Goal: Task Accomplishment & Management: Manage account settings

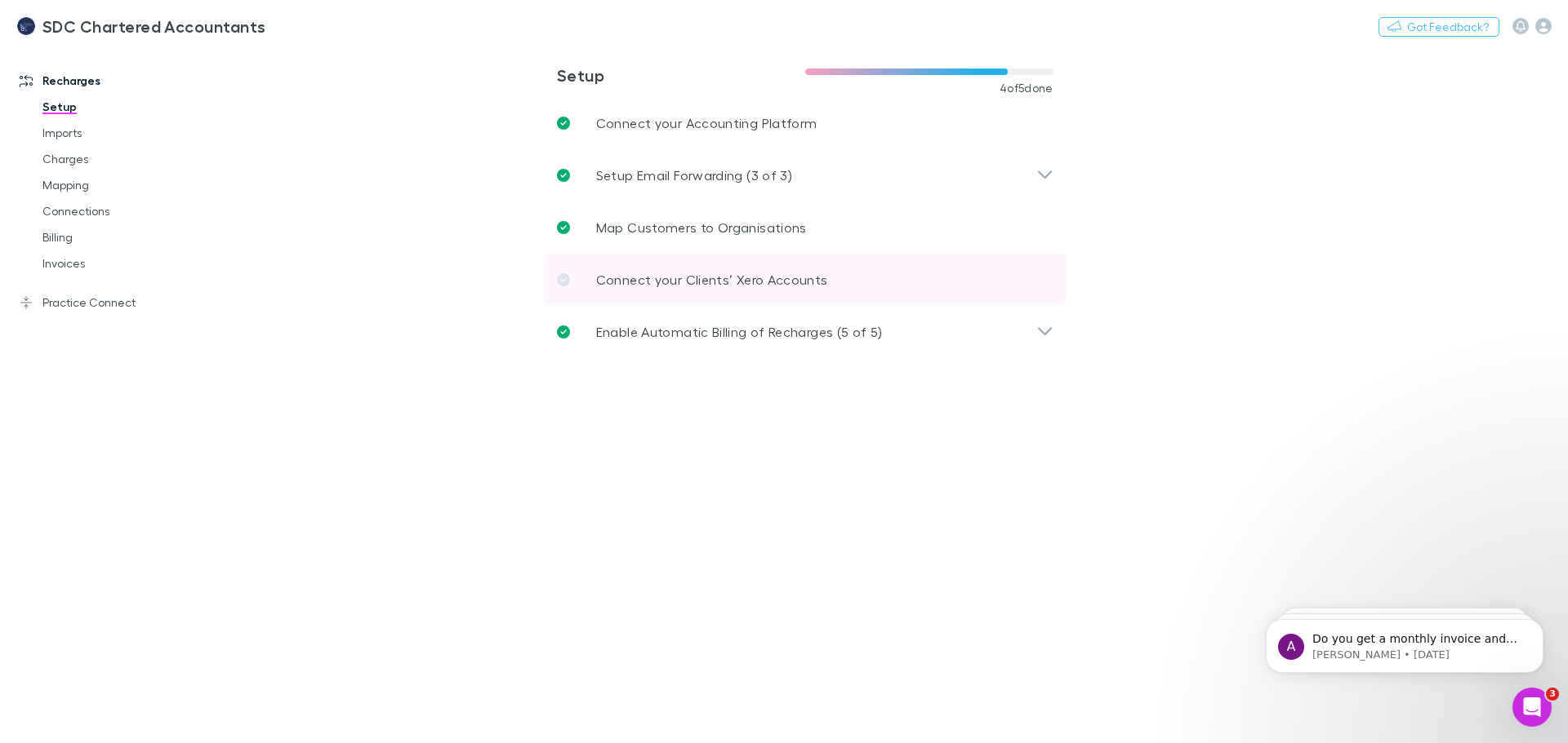
click at [646, 266] on link "Connect your Clients’ Xero Accounts" at bounding box center [805, 280] width 523 height 52
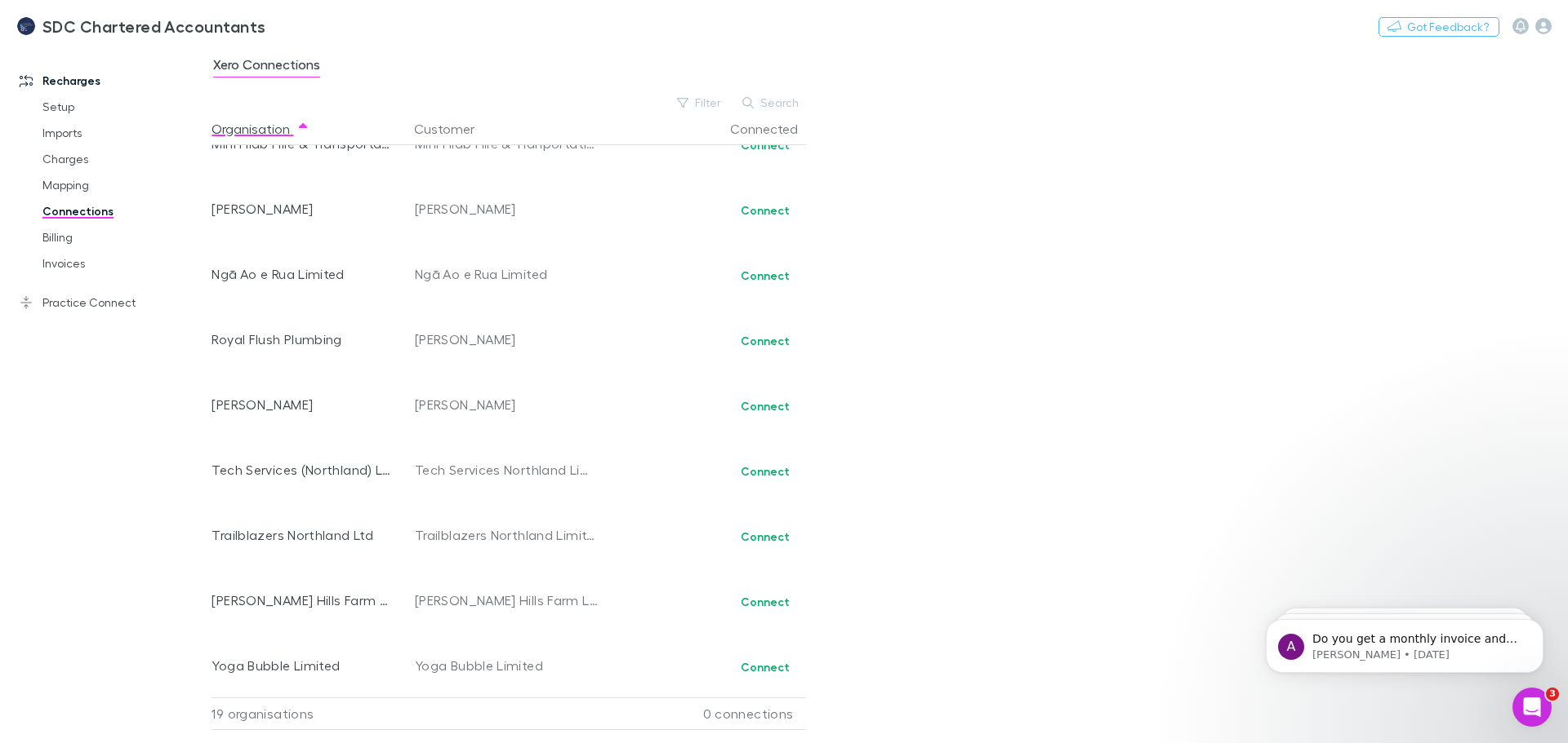
scroll to position [689, 0]
click at [66, 230] on link "Billing" at bounding box center [123, 237] width 194 height 26
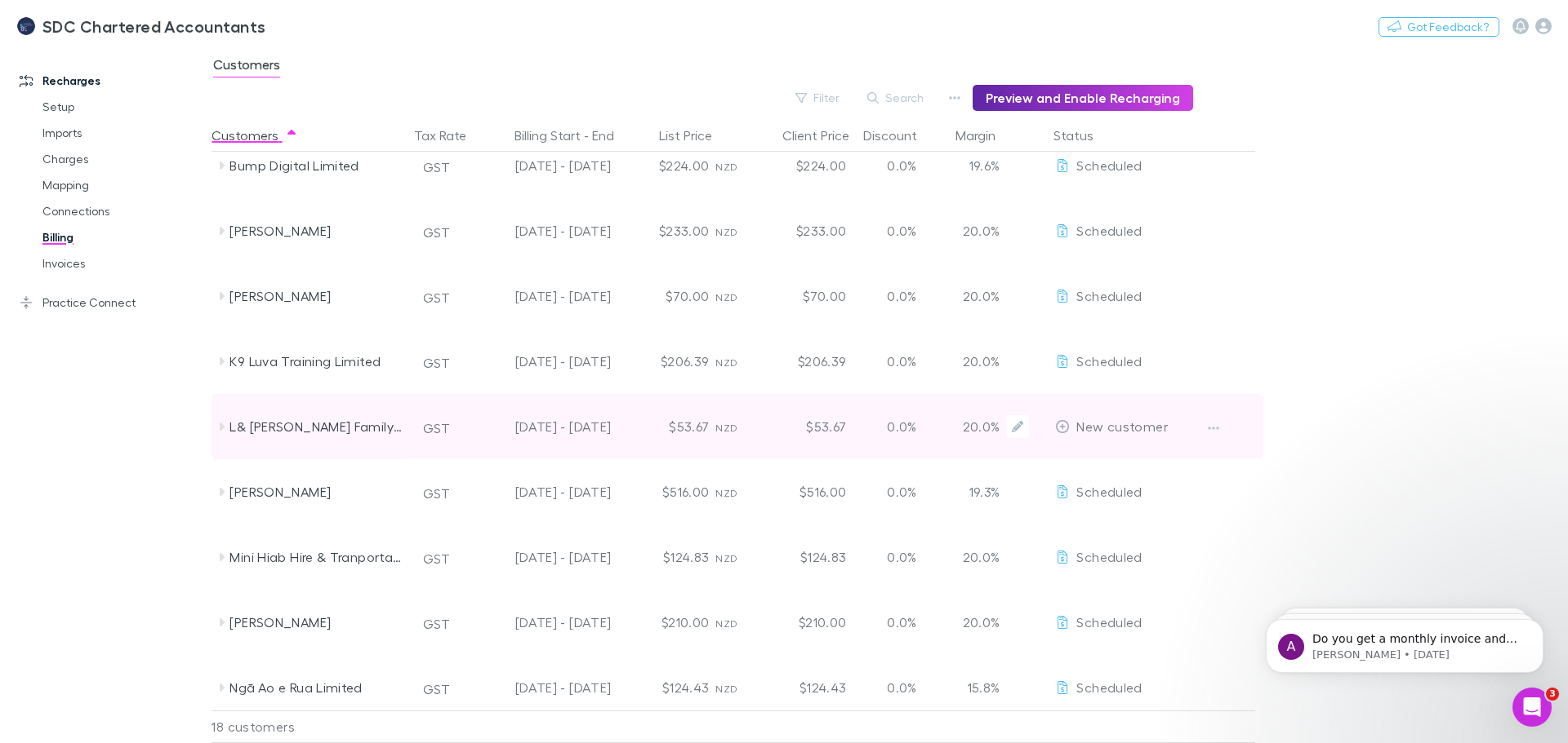
scroll to position [245, 0]
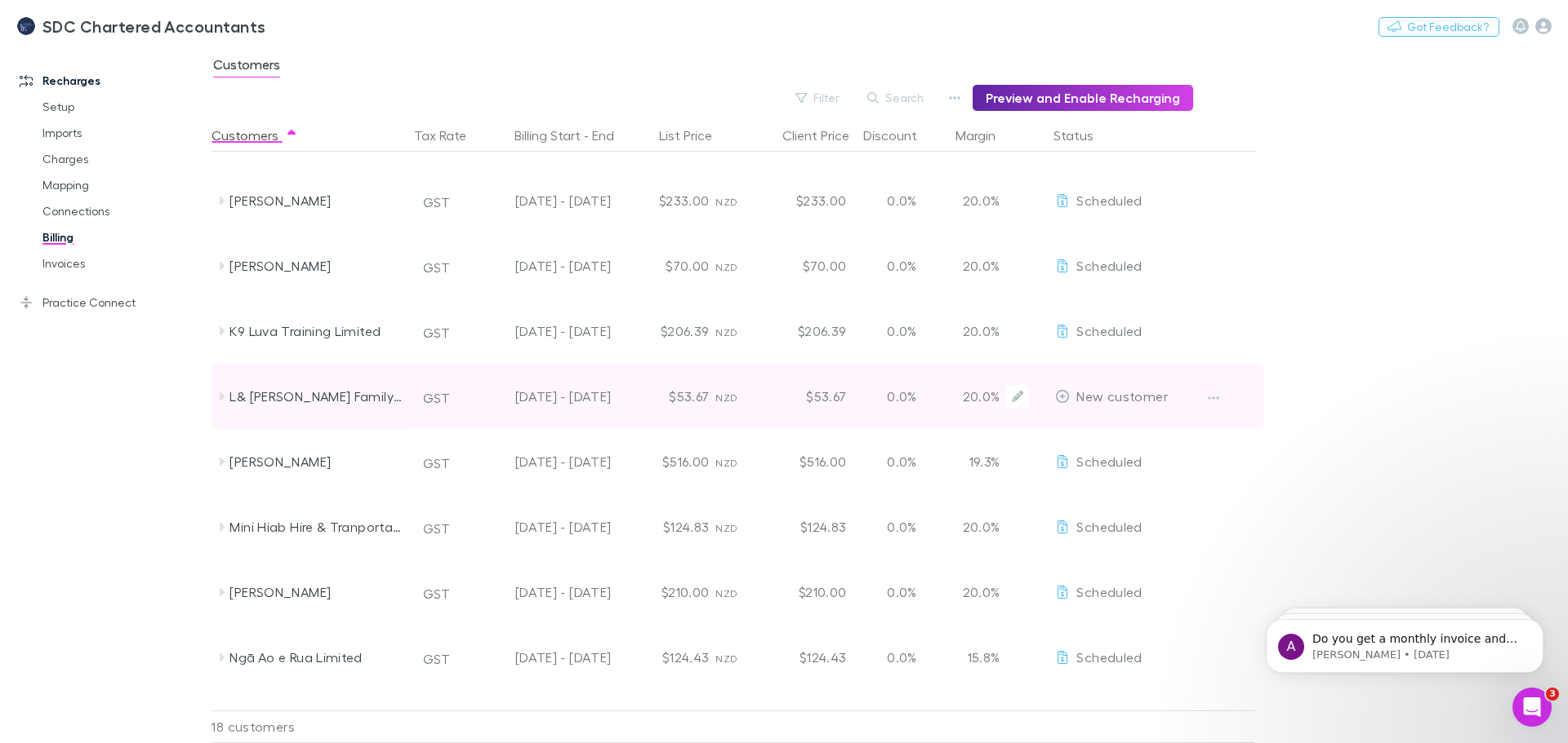
click at [1080, 395] on span "New customer" at bounding box center [1122, 396] width 91 height 15
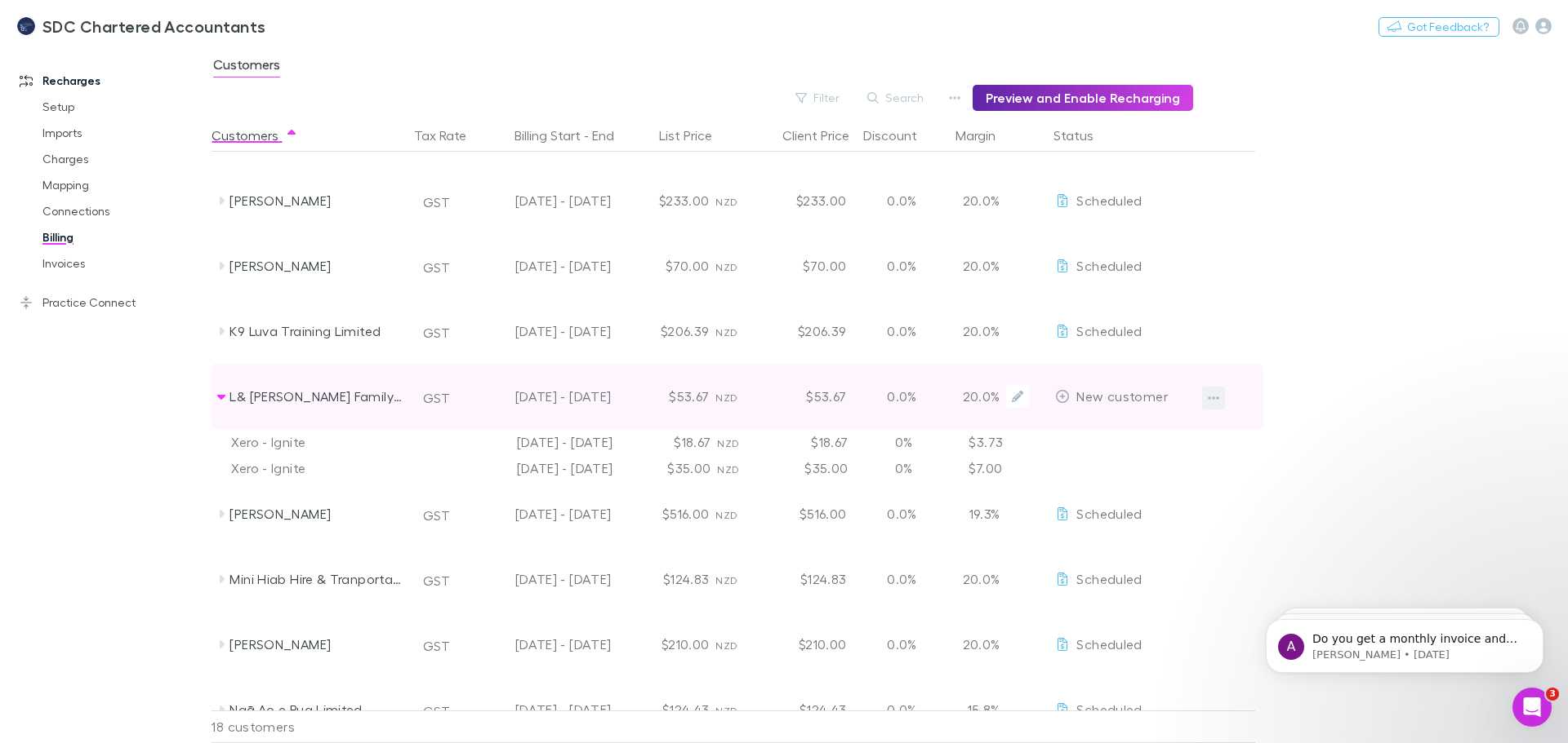
click at [1209, 400] on icon "button" at bounding box center [1213, 398] width 12 height 13
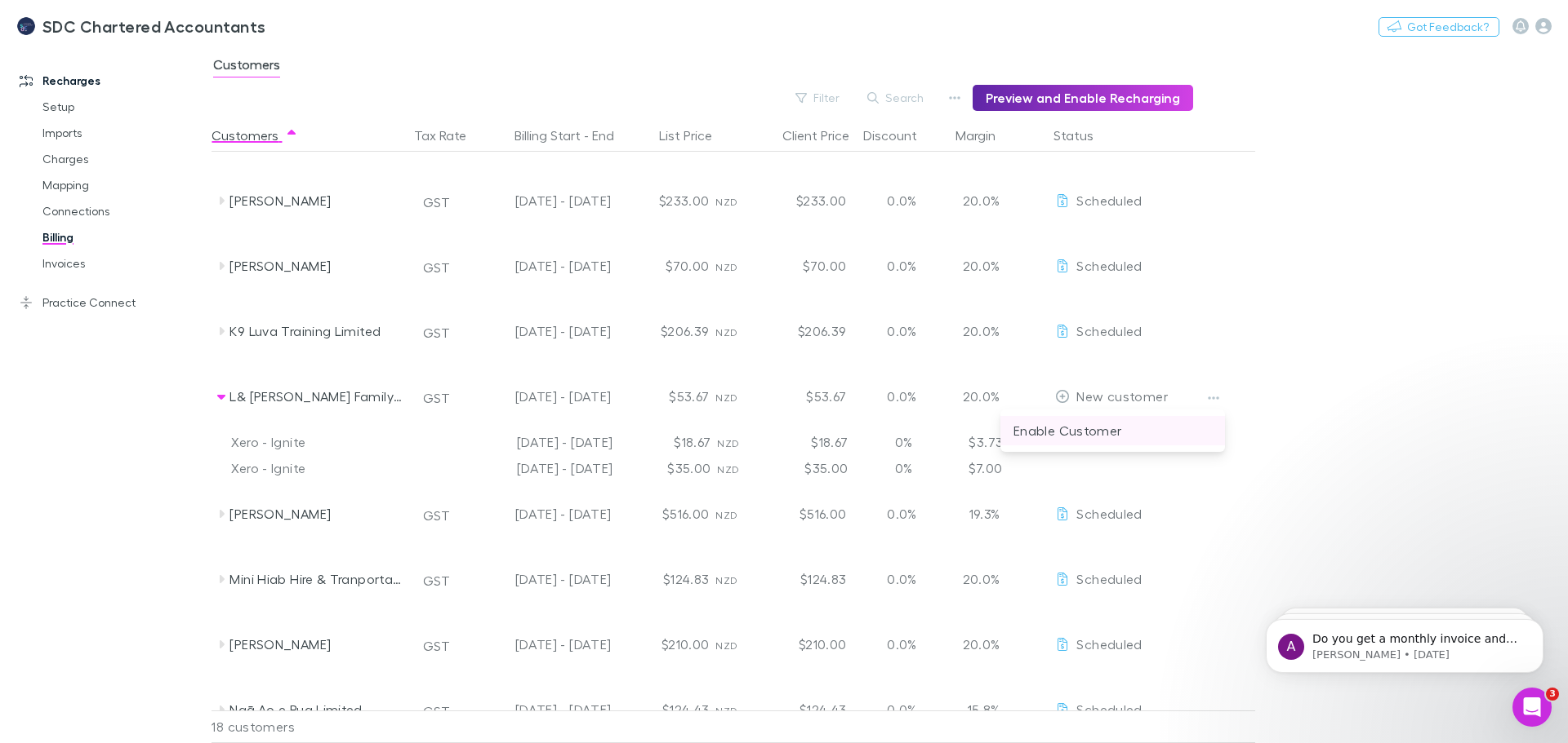
click at [1086, 434] on p "Enable Customer" at bounding box center [1113, 431] width 198 height 20
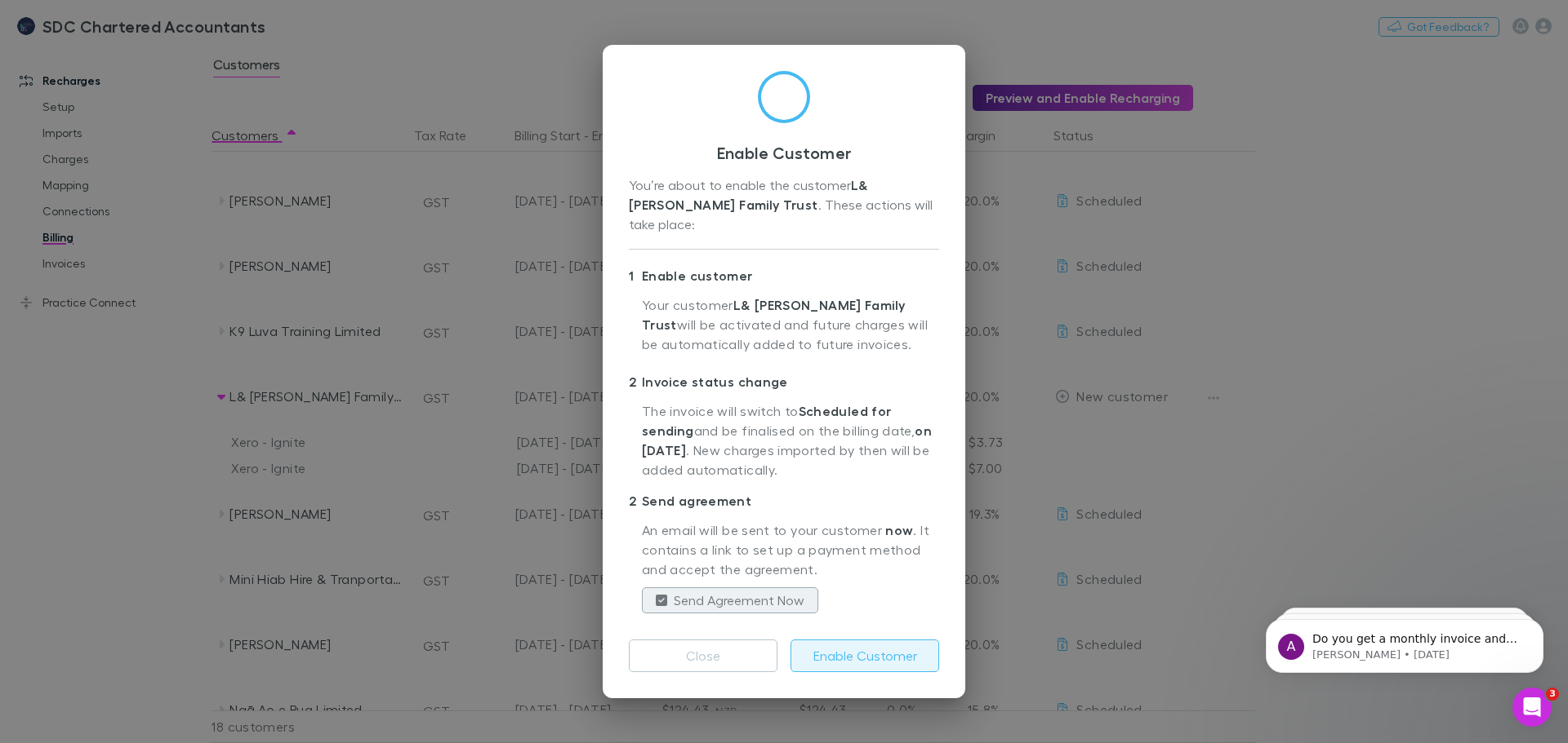
click at [886, 640] on button "Enable Customer" at bounding box center [864, 656] width 149 height 32
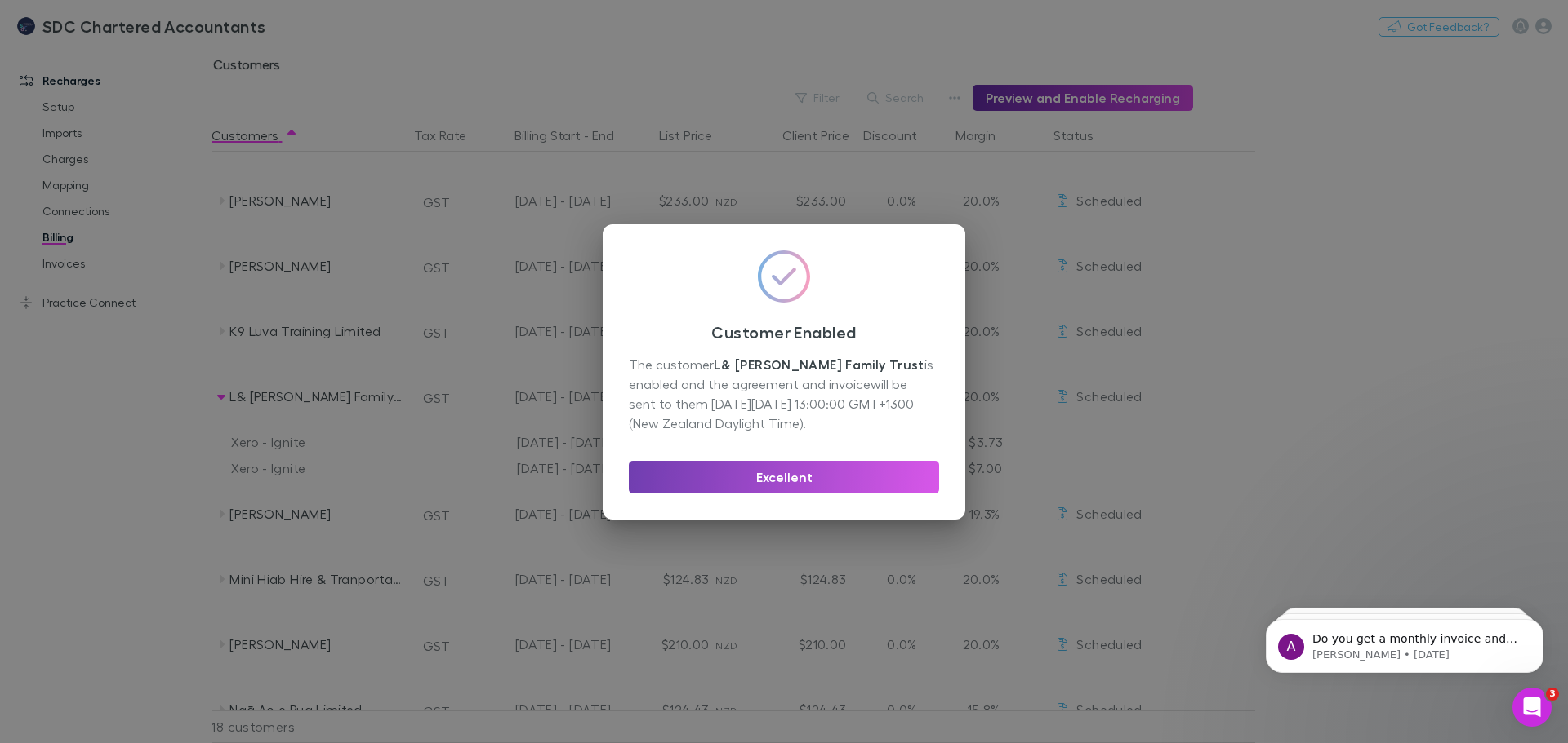
click at [825, 478] on button "Excellent" at bounding box center [783, 478] width 311 height 32
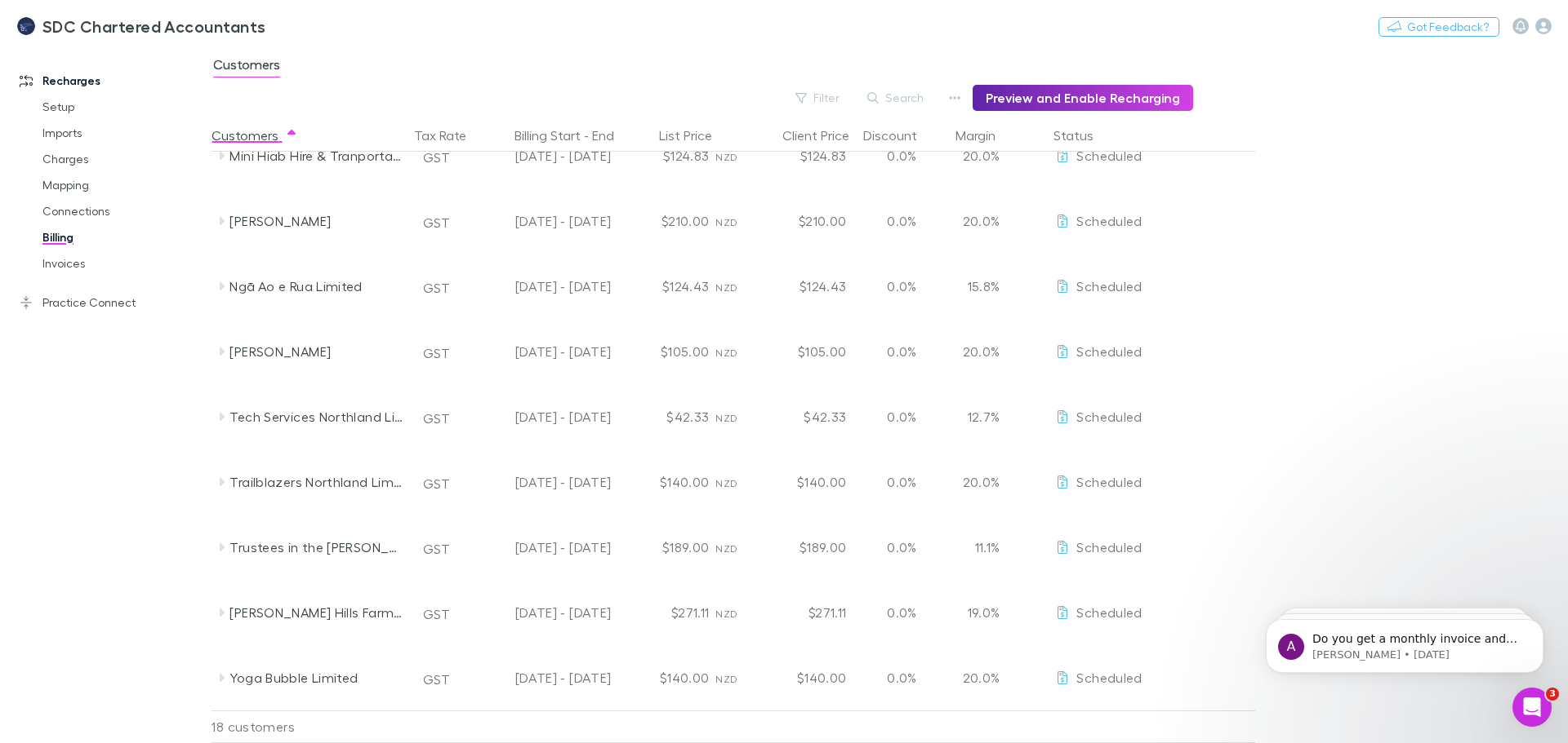
scroll to position [0, 0]
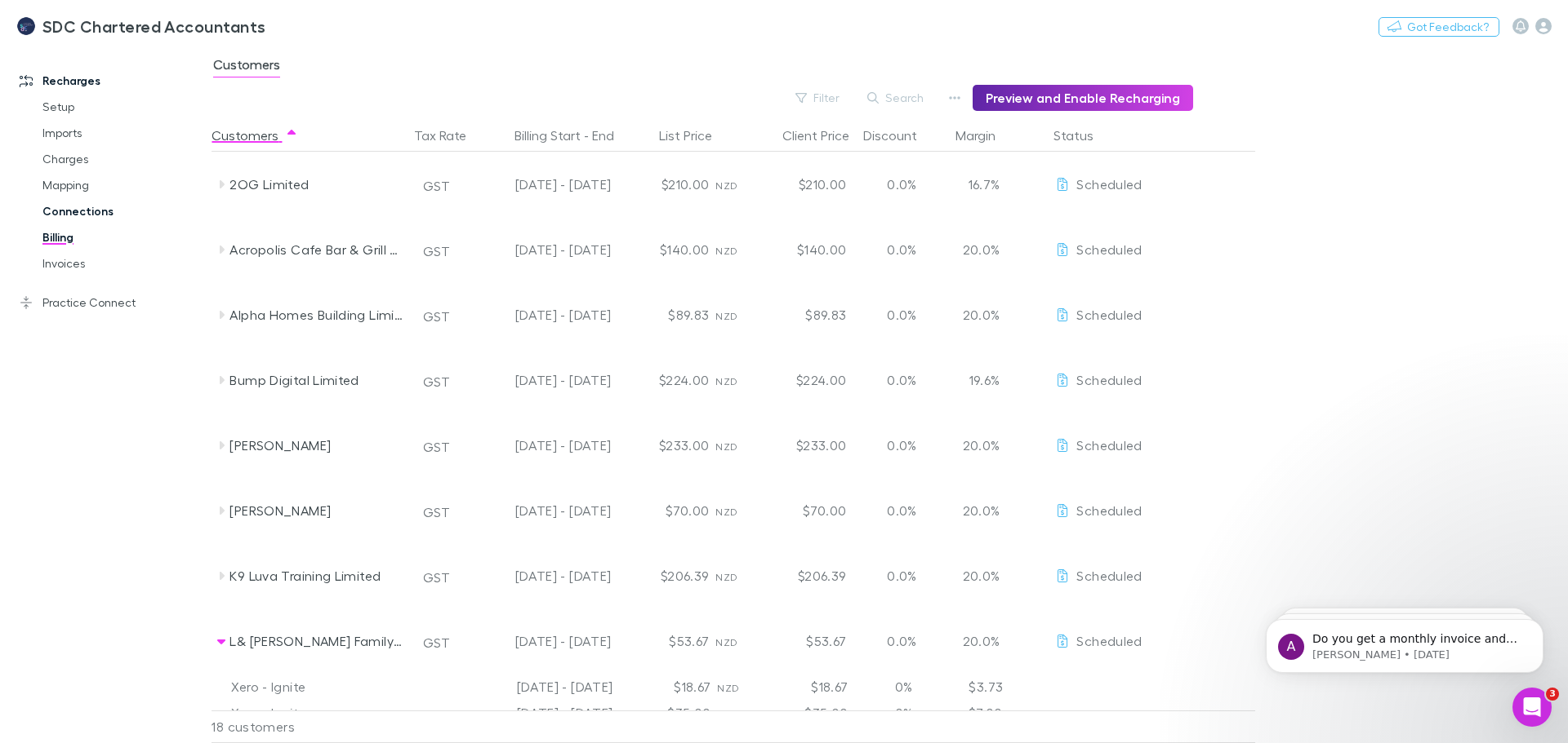
click at [62, 207] on link "Connections" at bounding box center [123, 210] width 194 height 26
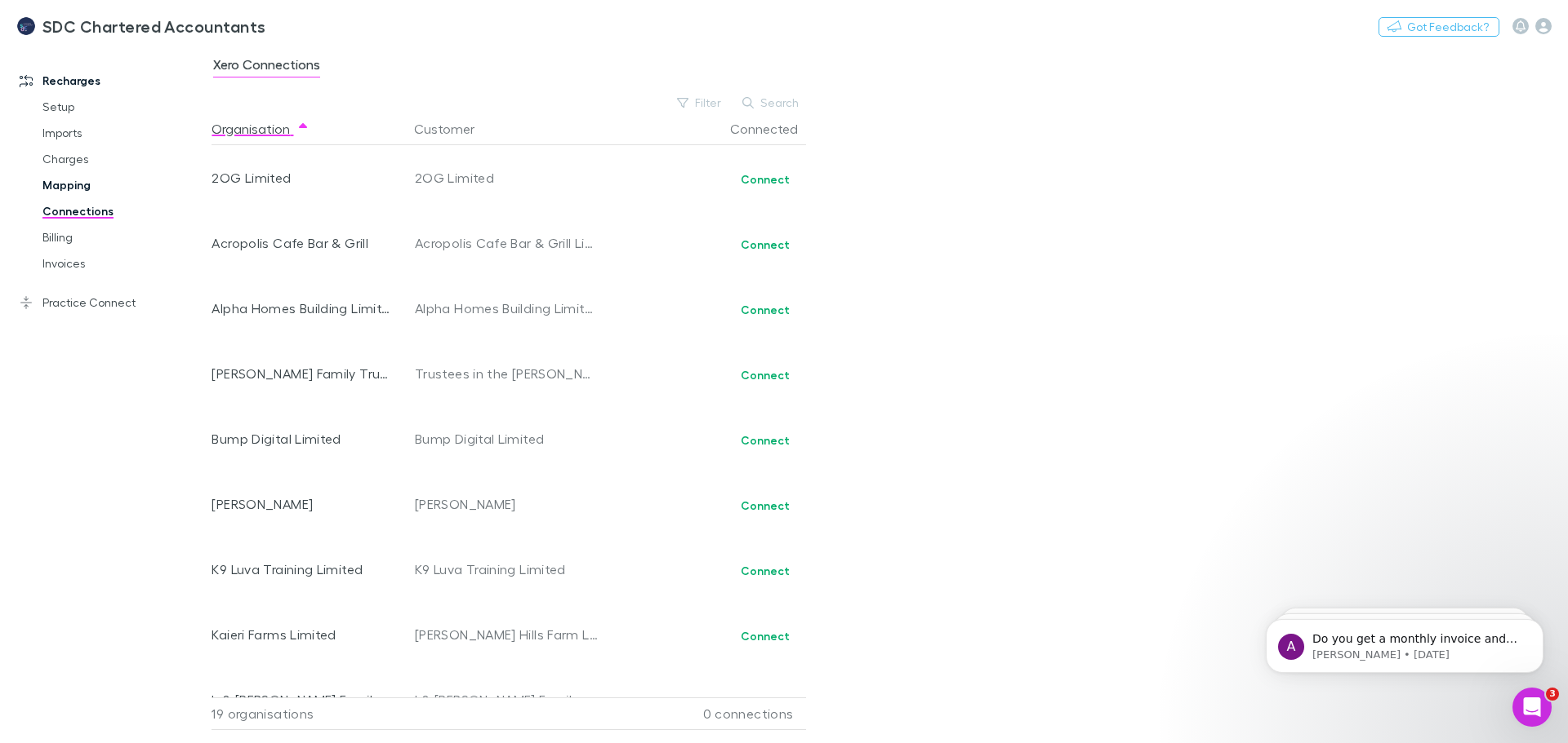
click at [76, 182] on link "Mapping" at bounding box center [123, 184] width 194 height 26
